Goal: Transaction & Acquisition: Purchase product/service

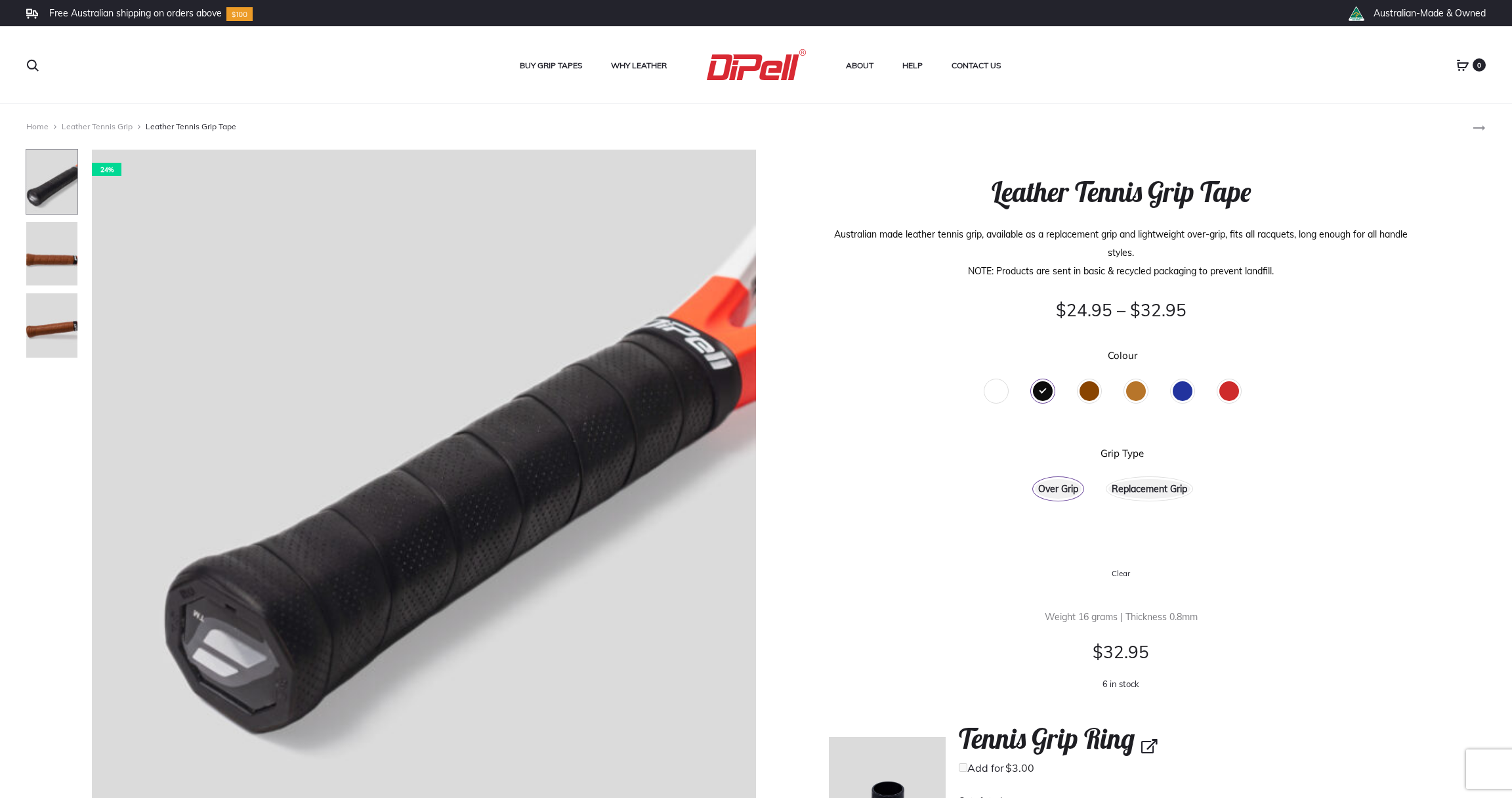
click at [1128, 487] on div "Replacement Grip" at bounding box center [1149, 489] width 82 height 20
click at [1087, 391] on div "Brown" at bounding box center [1090, 391] width 20 height 20
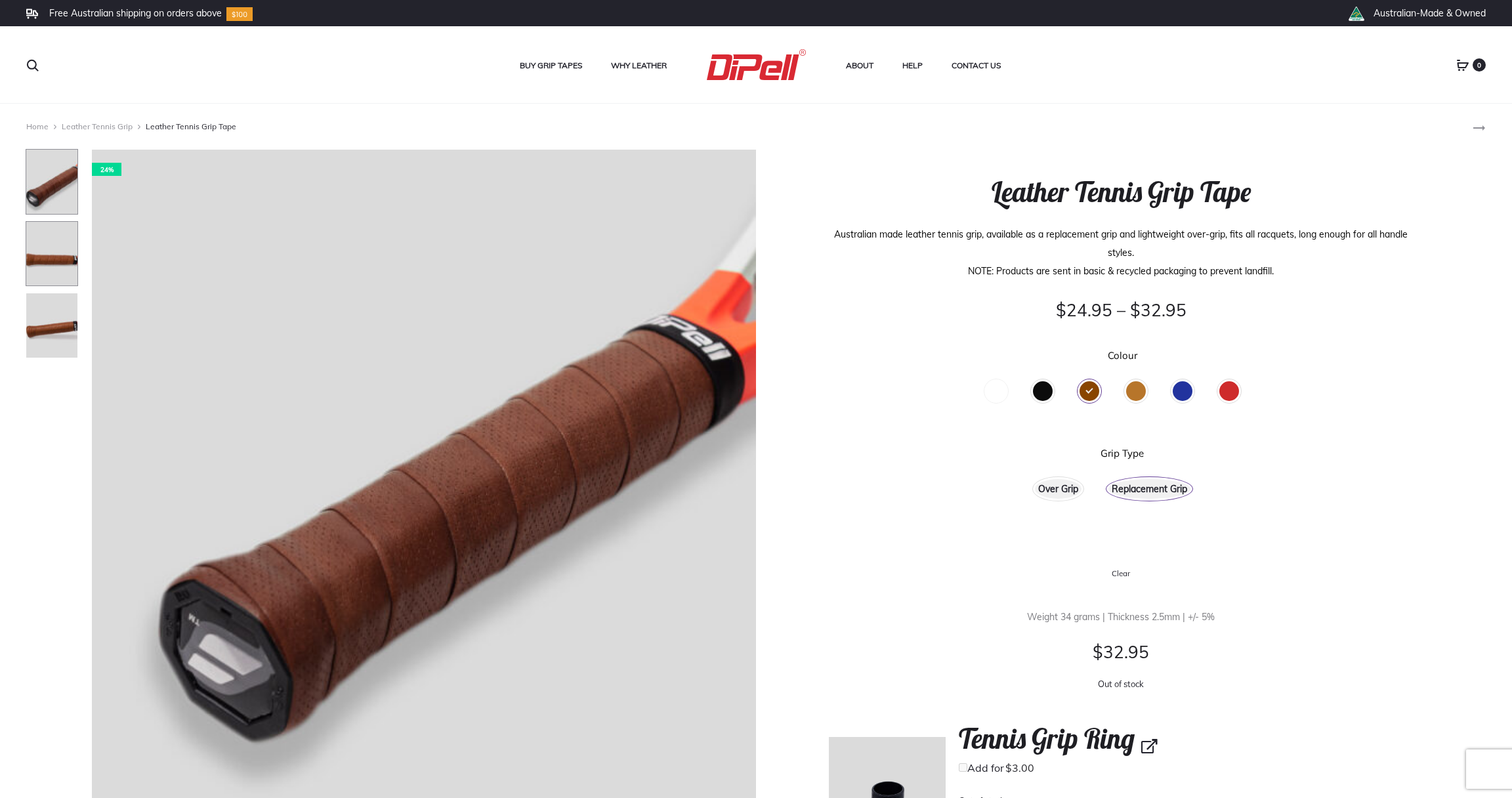
click at [50, 254] on img at bounding box center [52, 254] width 53 height 65
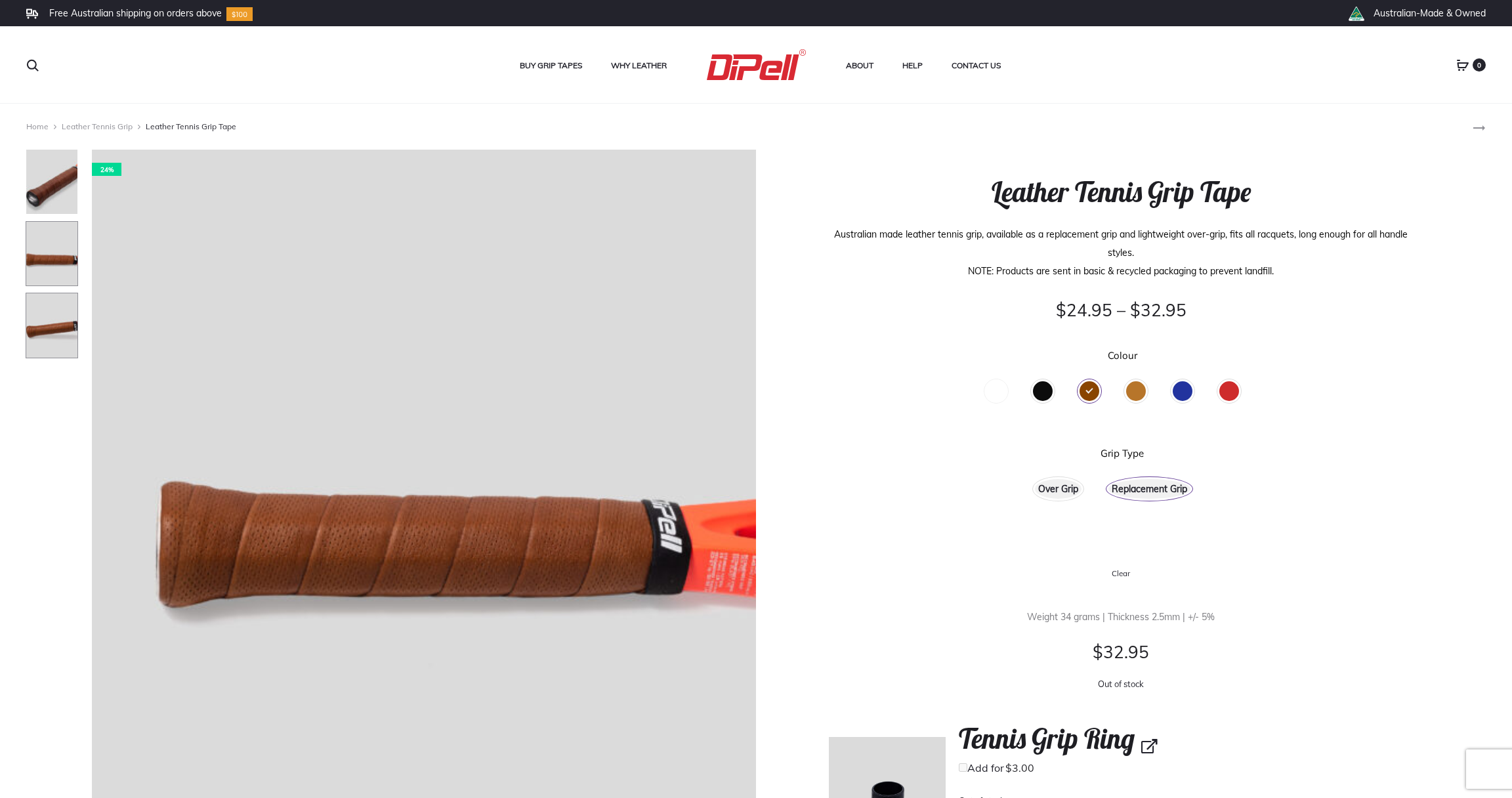
click at [51, 323] on img at bounding box center [52, 326] width 53 height 65
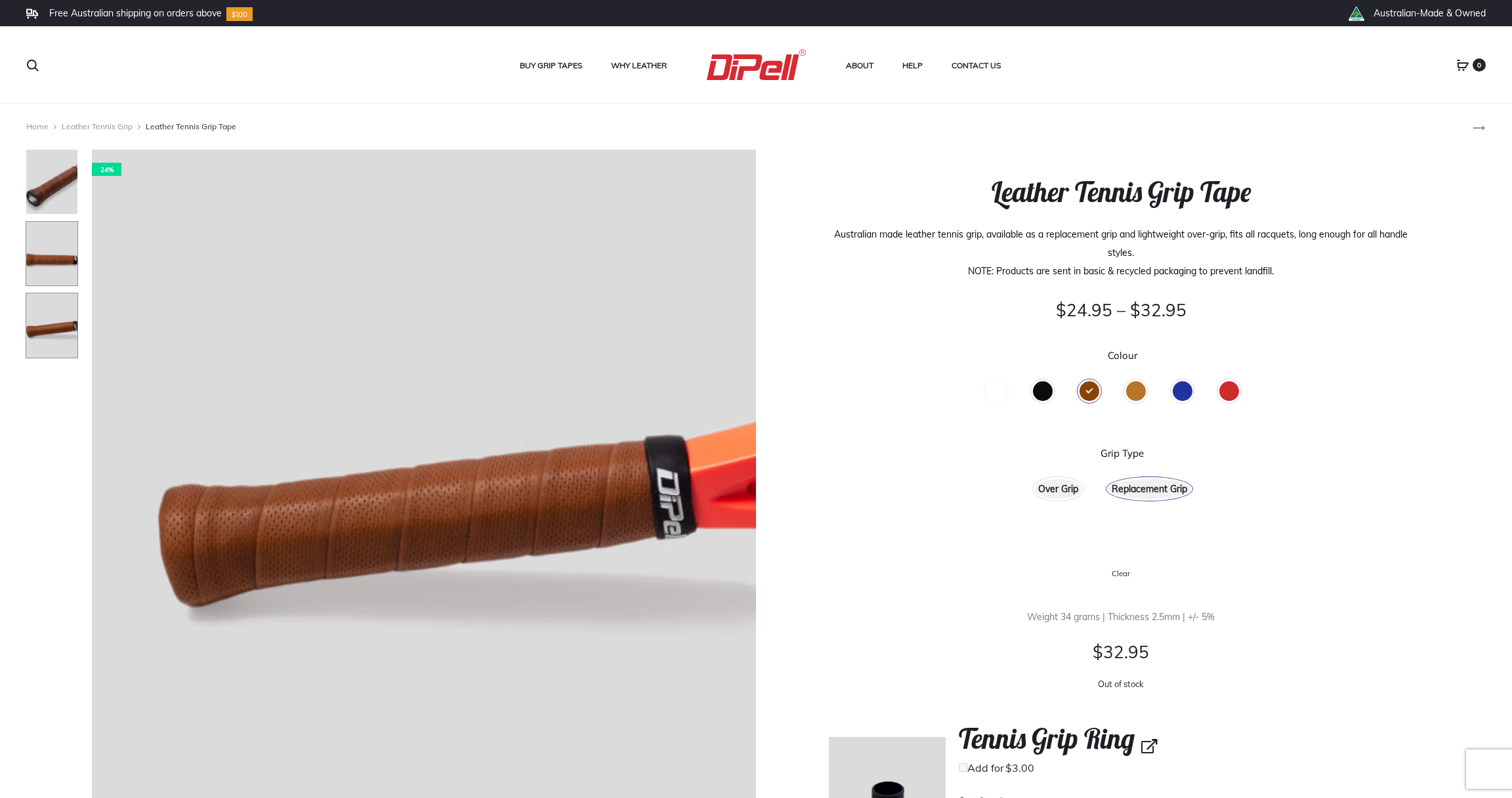
click at [55, 268] on img at bounding box center [52, 254] width 53 height 65
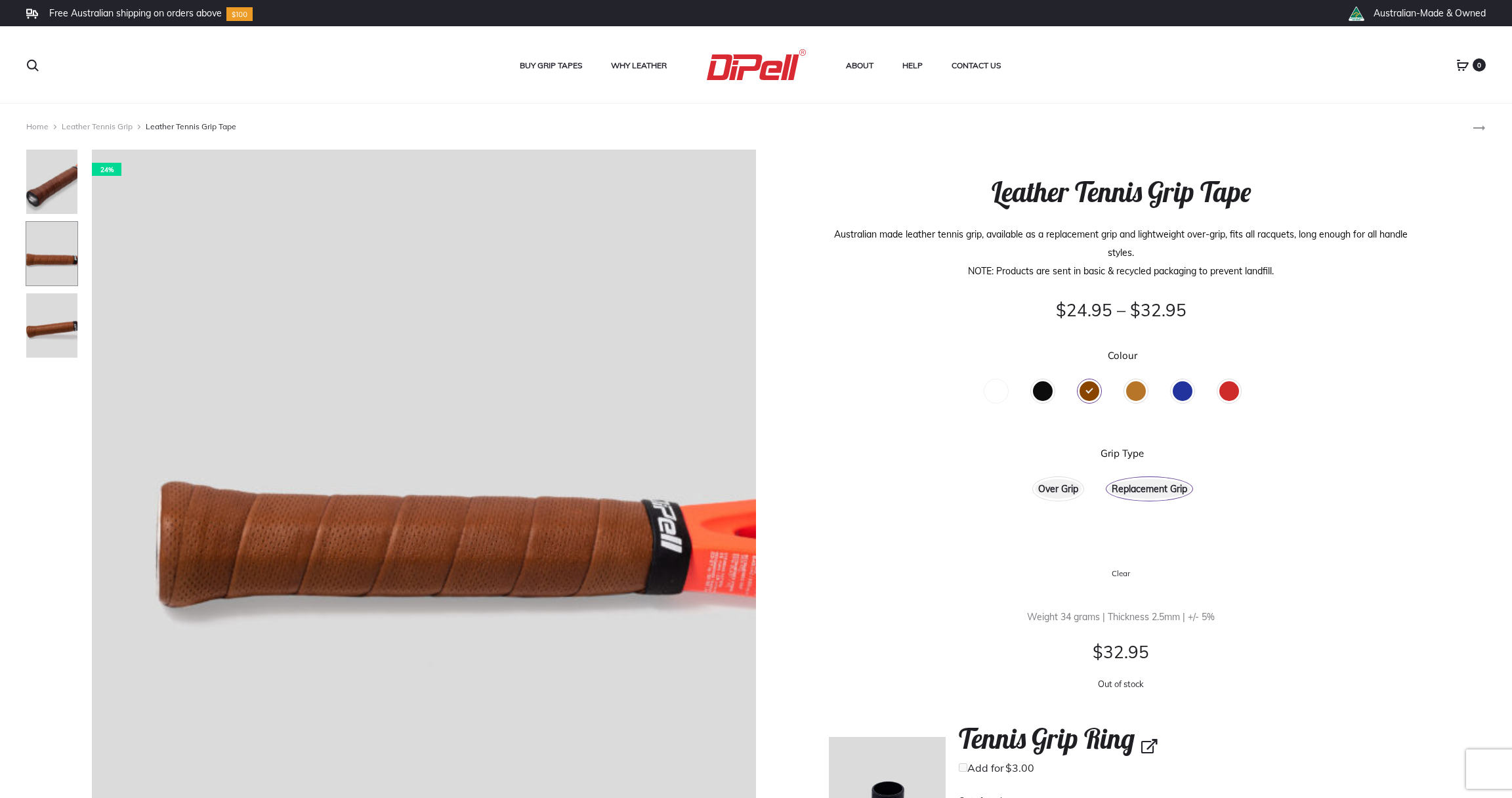
click at [1040, 490] on div "Over Grip" at bounding box center [1058, 489] width 47 height 20
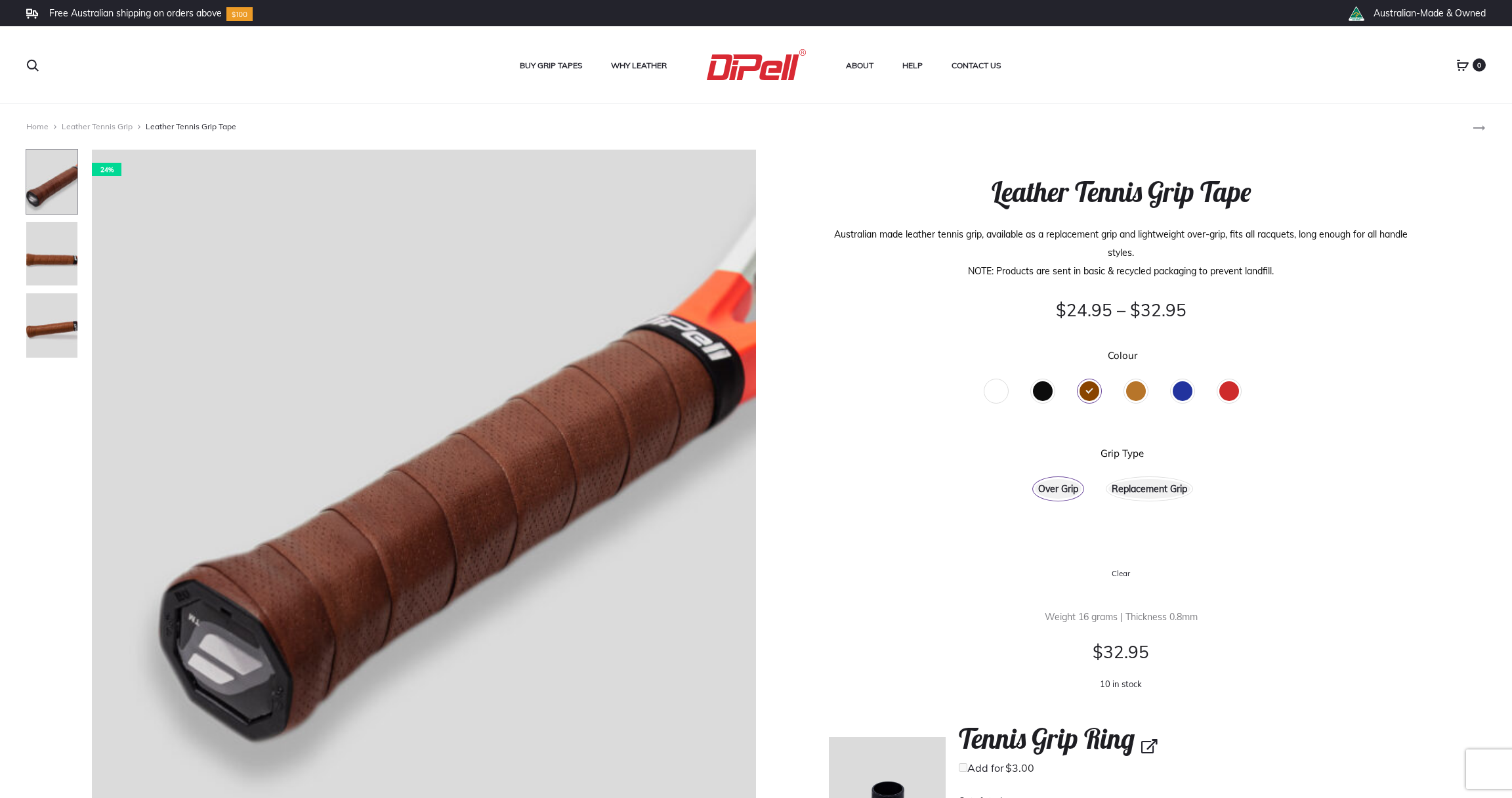
click at [1134, 489] on div "Replacement Grip" at bounding box center [1149, 489] width 82 height 20
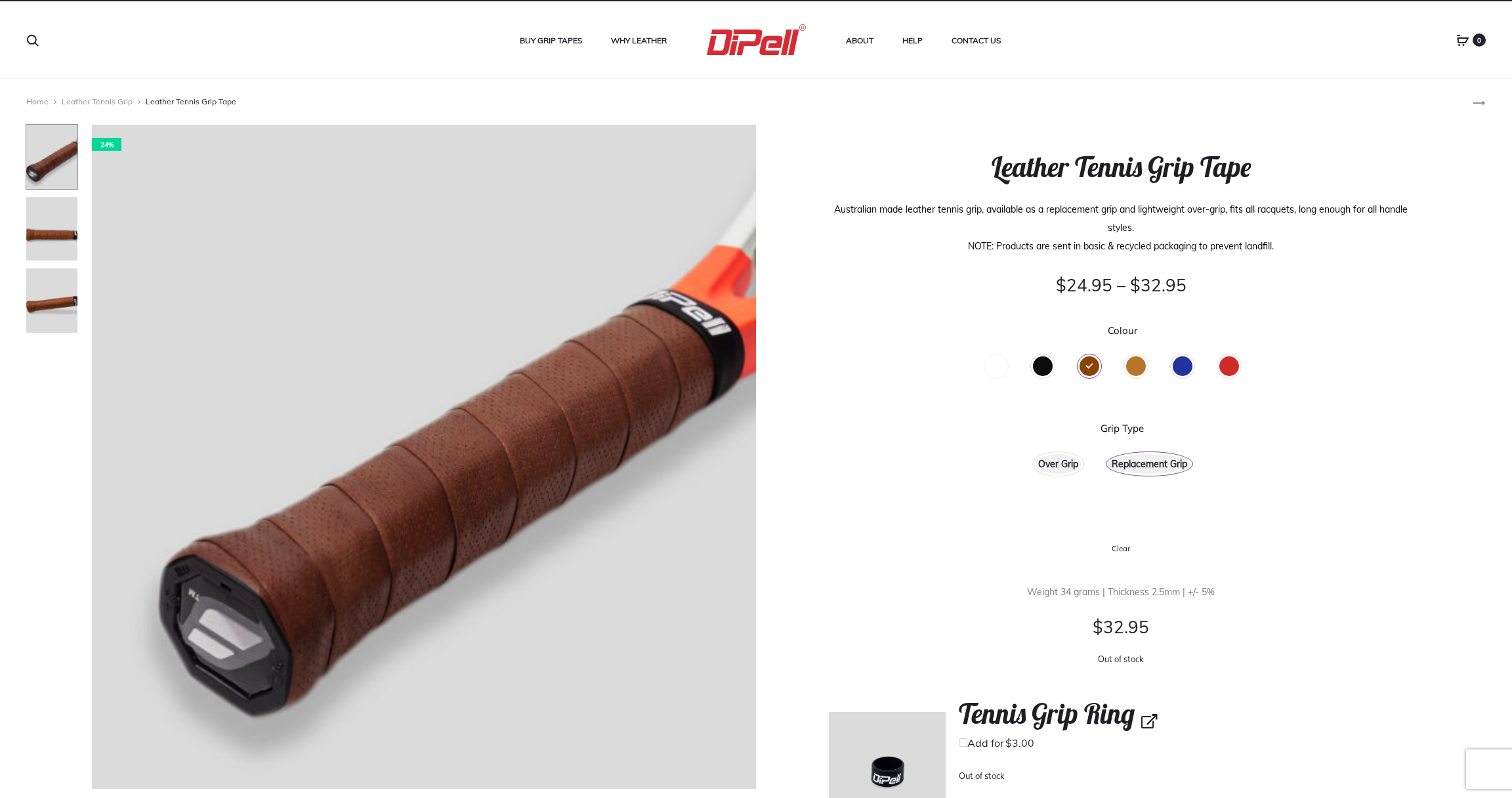
scroll to position [26, 0]
drag, startPoint x: 1005, startPoint y: 166, endPoint x: 832, endPoint y: 137, distance: 175.4
click at [1162, 162] on h1 "Leather Tennis Grip Tape" at bounding box center [1121, 166] width 584 height 33
click at [730, 40] on img at bounding box center [756, 38] width 100 height 31
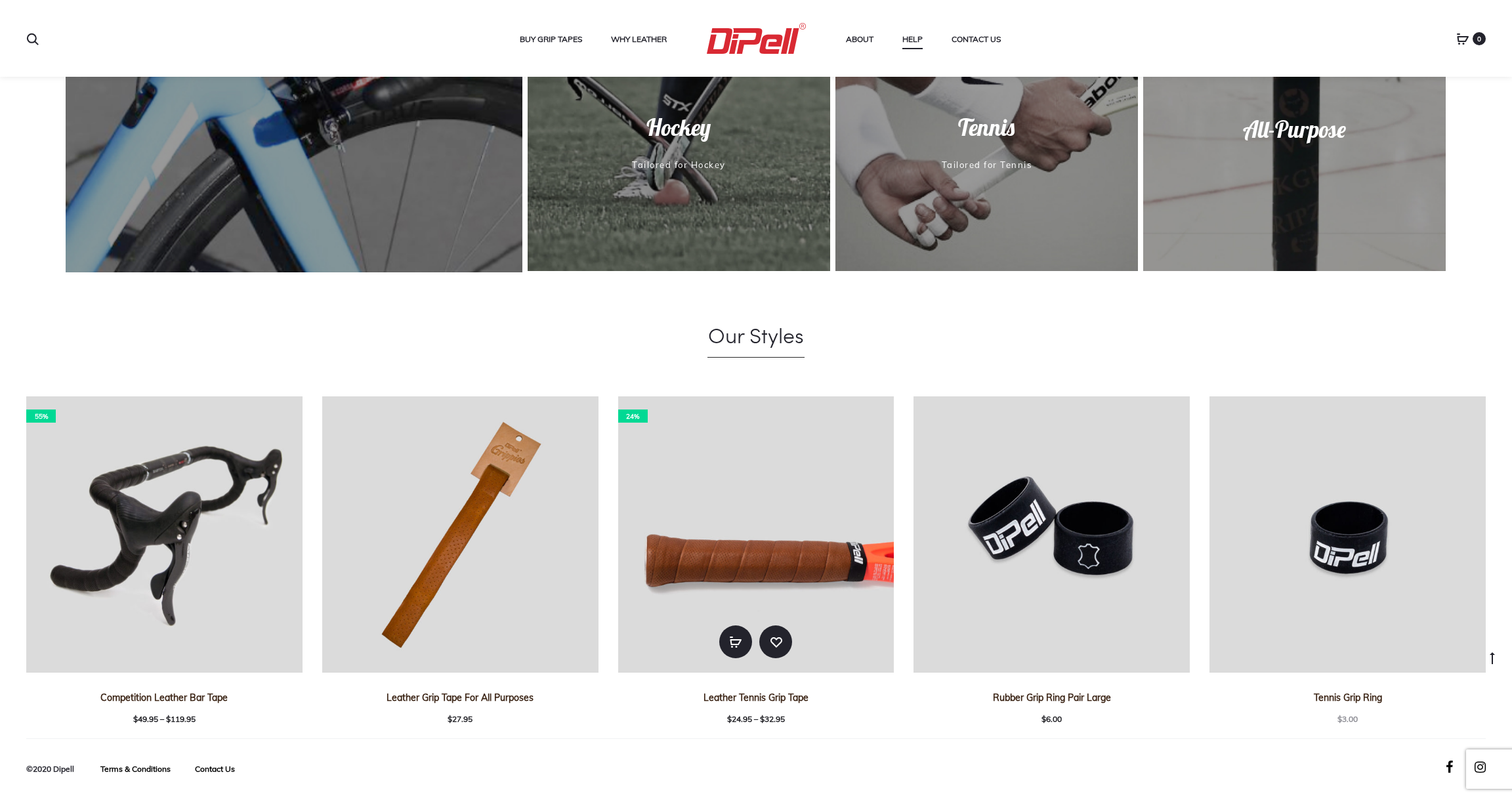
scroll to position [1201, 0]
